Goal: Transaction & Acquisition: Book appointment/travel/reservation

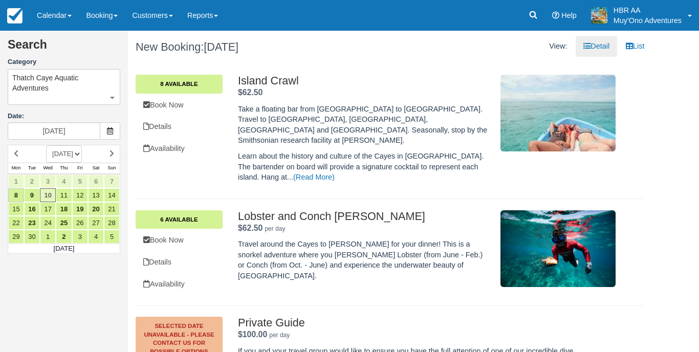
scroll to position [1237, 0]
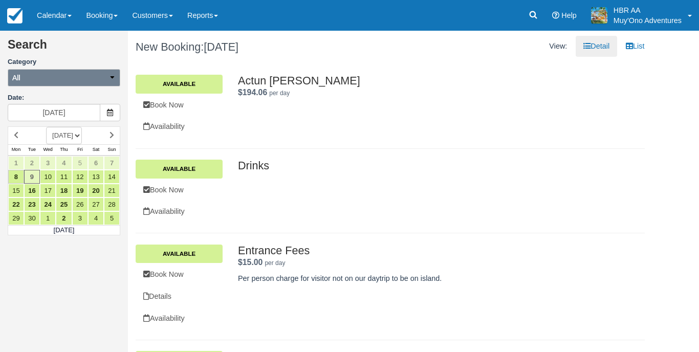
click at [101, 74] on button "All" at bounding box center [64, 77] width 113 height 17
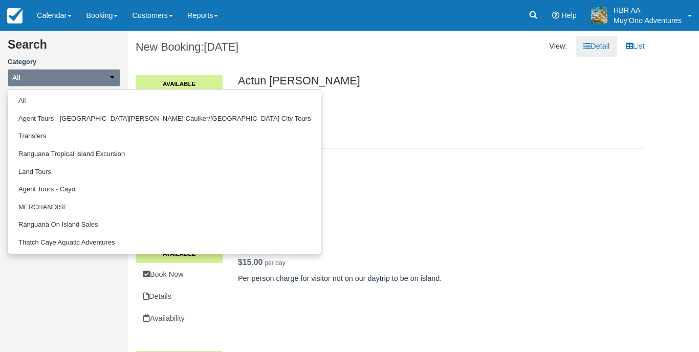
scroll to position [1237, 0]
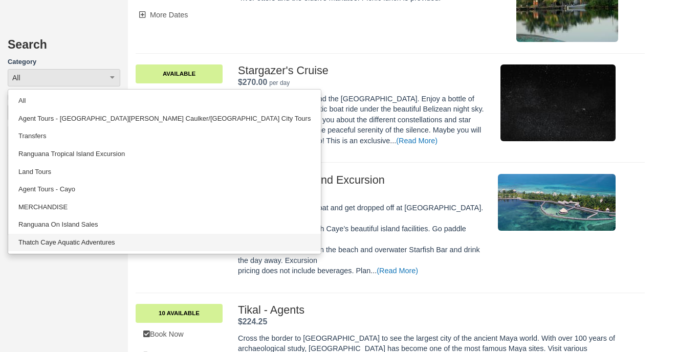
click at [55, 242] on link "Thatch Caye Aquatic Adventures" at bounding box center [164, 243] width 313 height 18
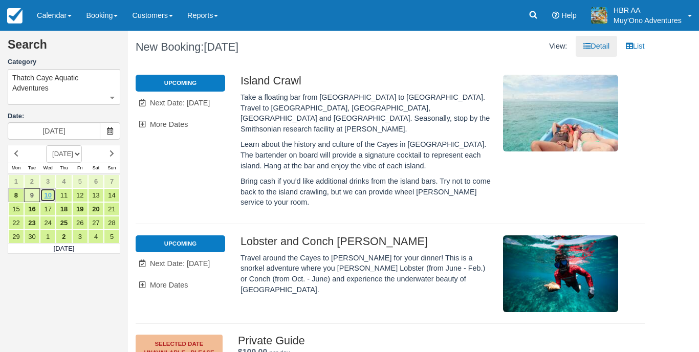
click at [49, 188] on link "10" at bounding box center [48, 195] width 16 height 14
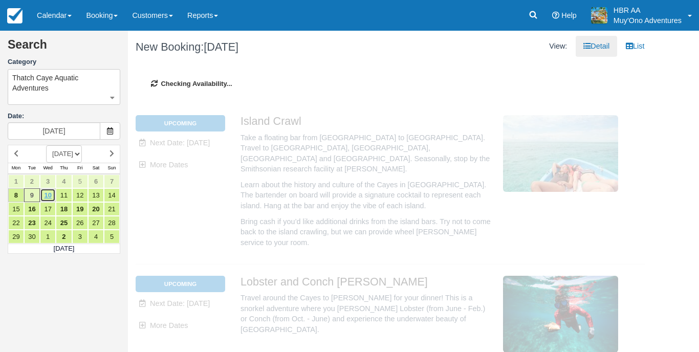
type input "[DATE]"
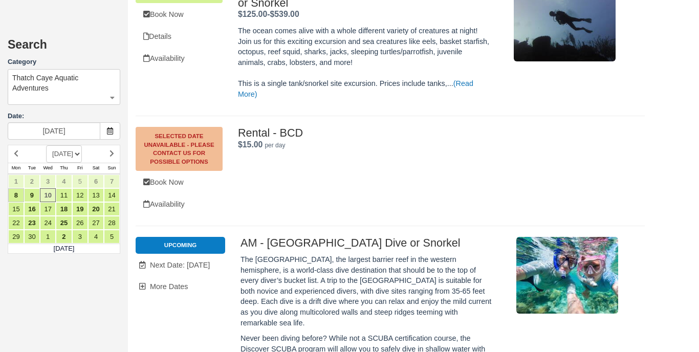
scroll to position [1061, 0]
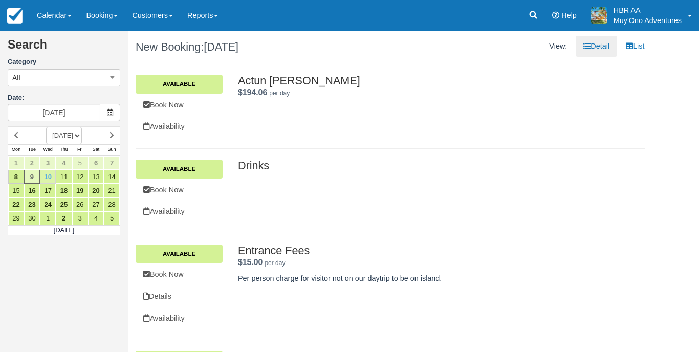
scroll to position [1061, 0]
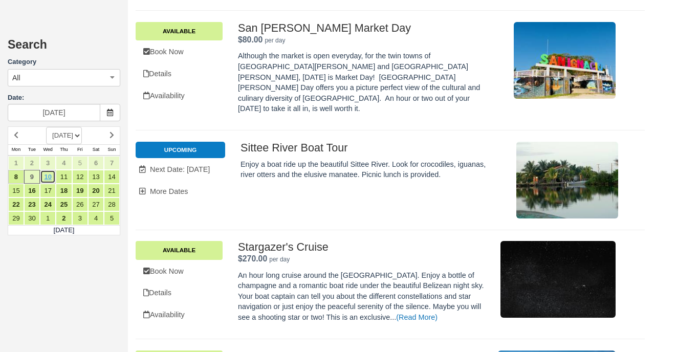
click at [47, 177] on link "10" at bounding box center [48, 177] width 16 height 14
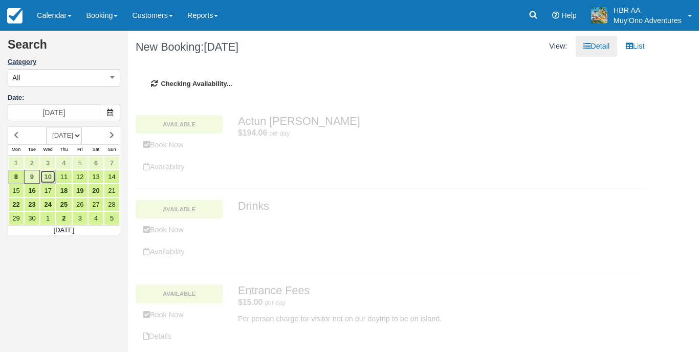
type input "[DATE]"
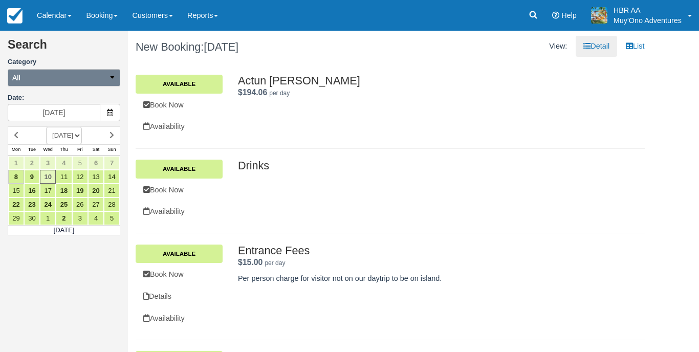
click at [84, 79] on button "All" at bounding box center [64, 77] width 113 height 17
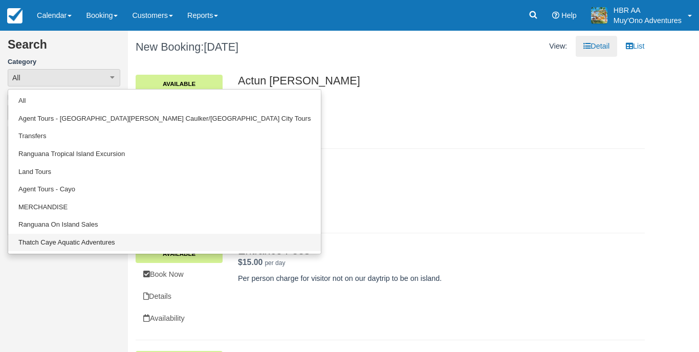
click at [95, 242] on link "Thatch Caye Aquatic Adventures" at bounding box center [164, 243] width 313 height 18
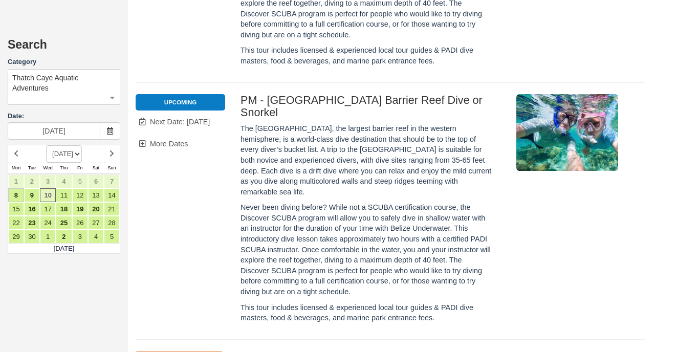
scroll to position [1450, 0]
